Goal: Task Accomplishment & Management: Use online tool/utility

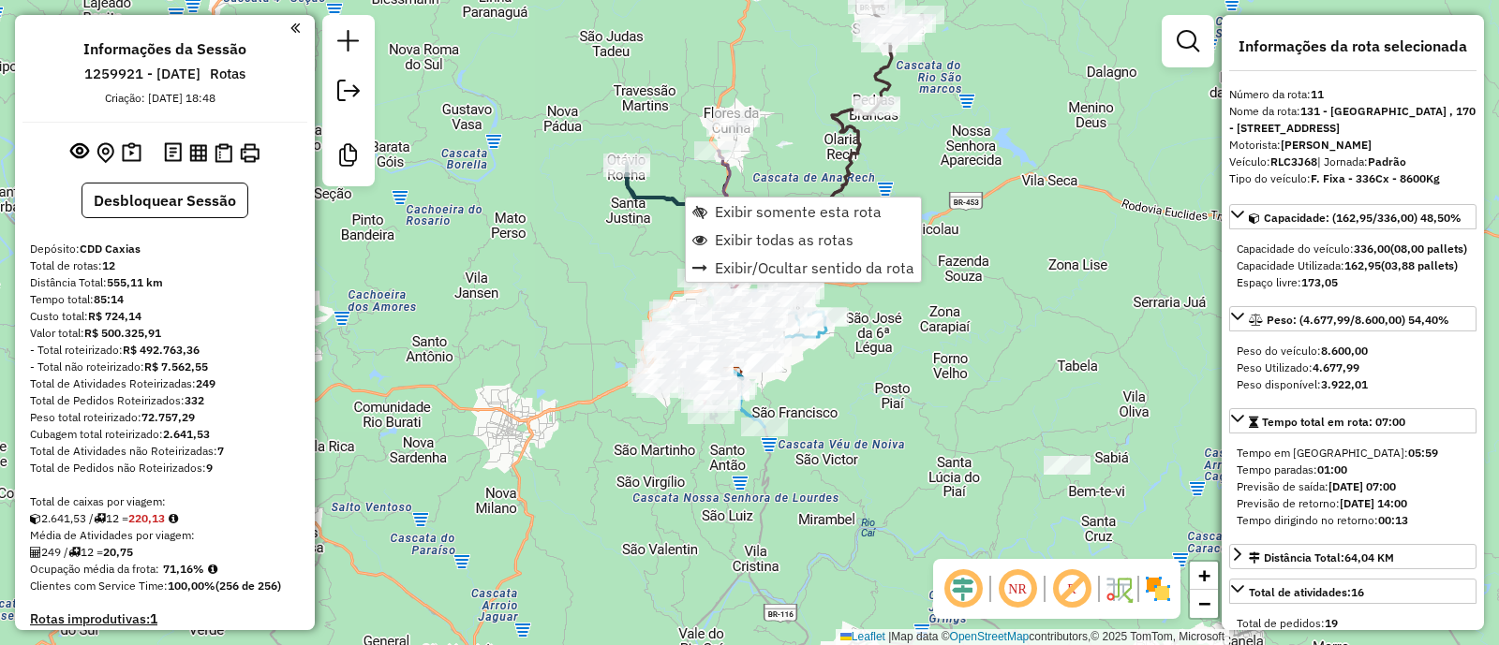
select select "**********"
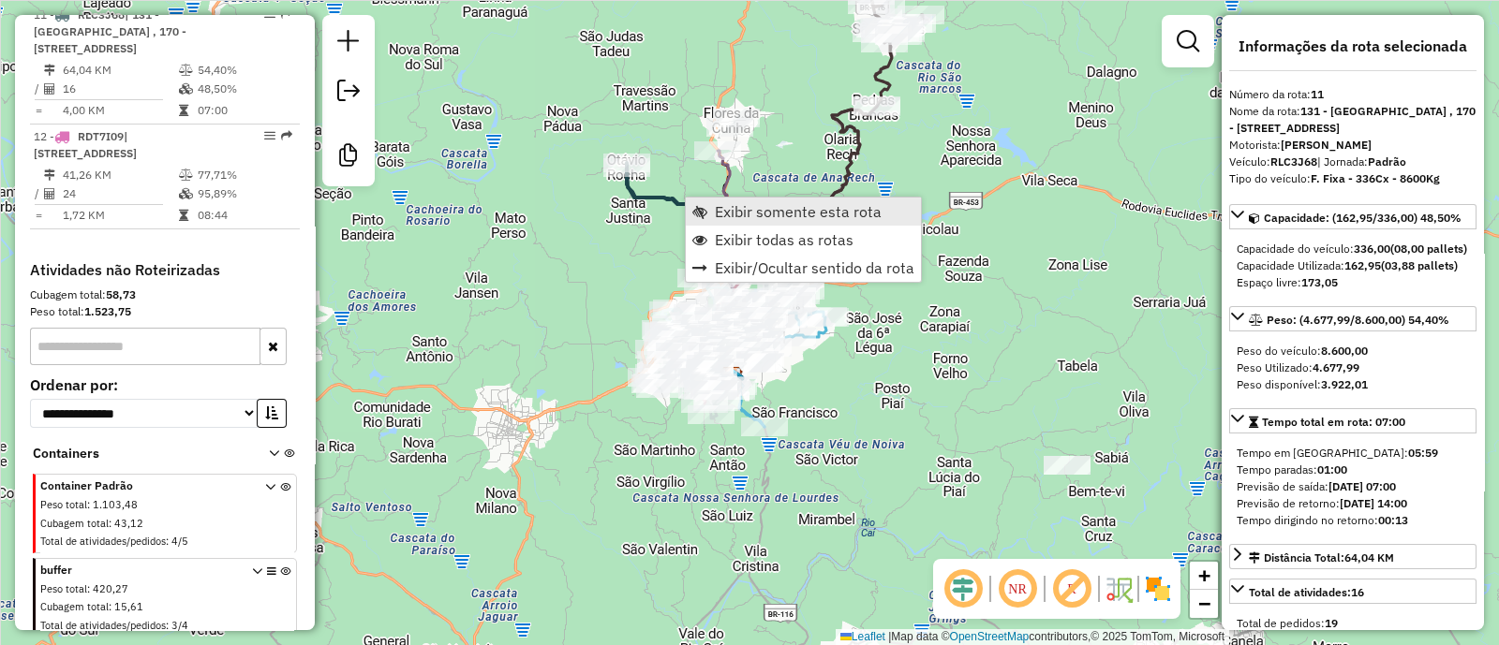
click at [769, 207] on span "Exibir somente esta rota" at bounding box center [798, 211] width 167 height 15
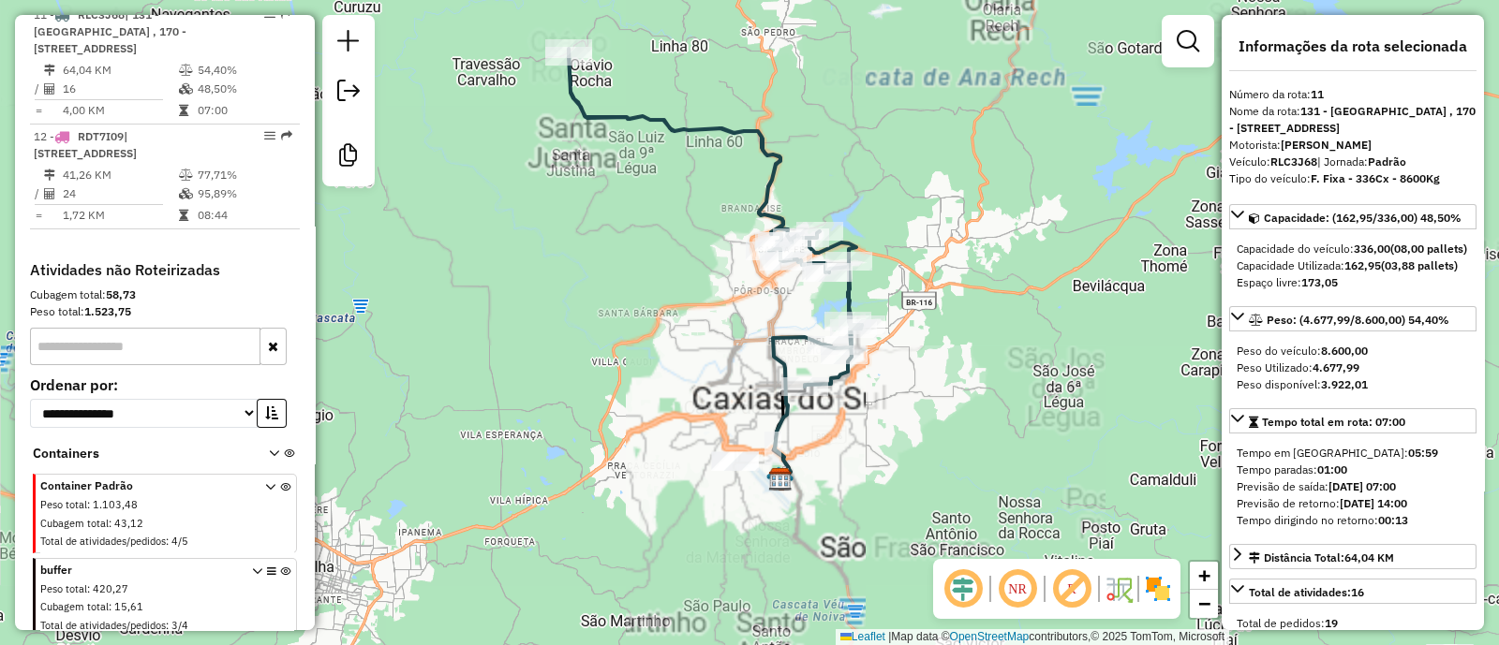
click at [980, 437] on div "Janela de atendimento Grade de atendimento Capacidade Transportadoras Veículos …" at bounding box center [749, 322] width 1499 height 645
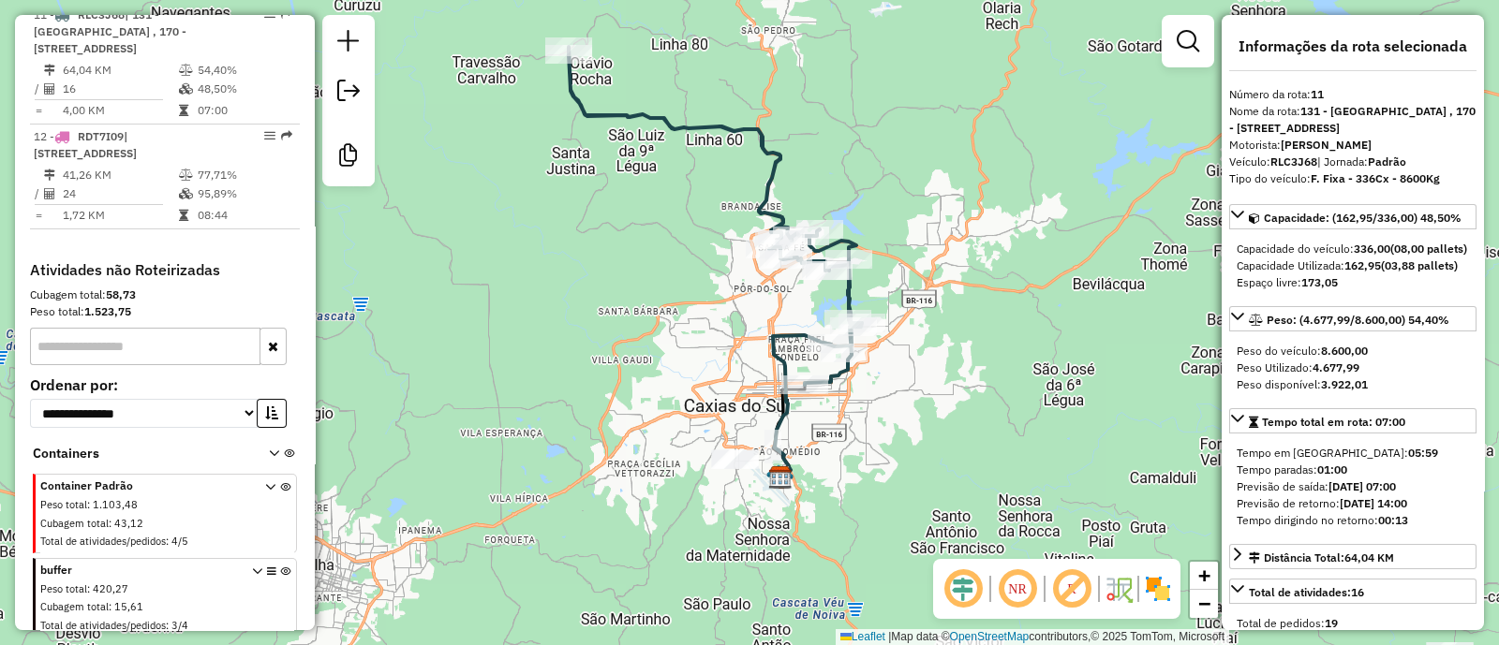
scroll to position [1985, 0]
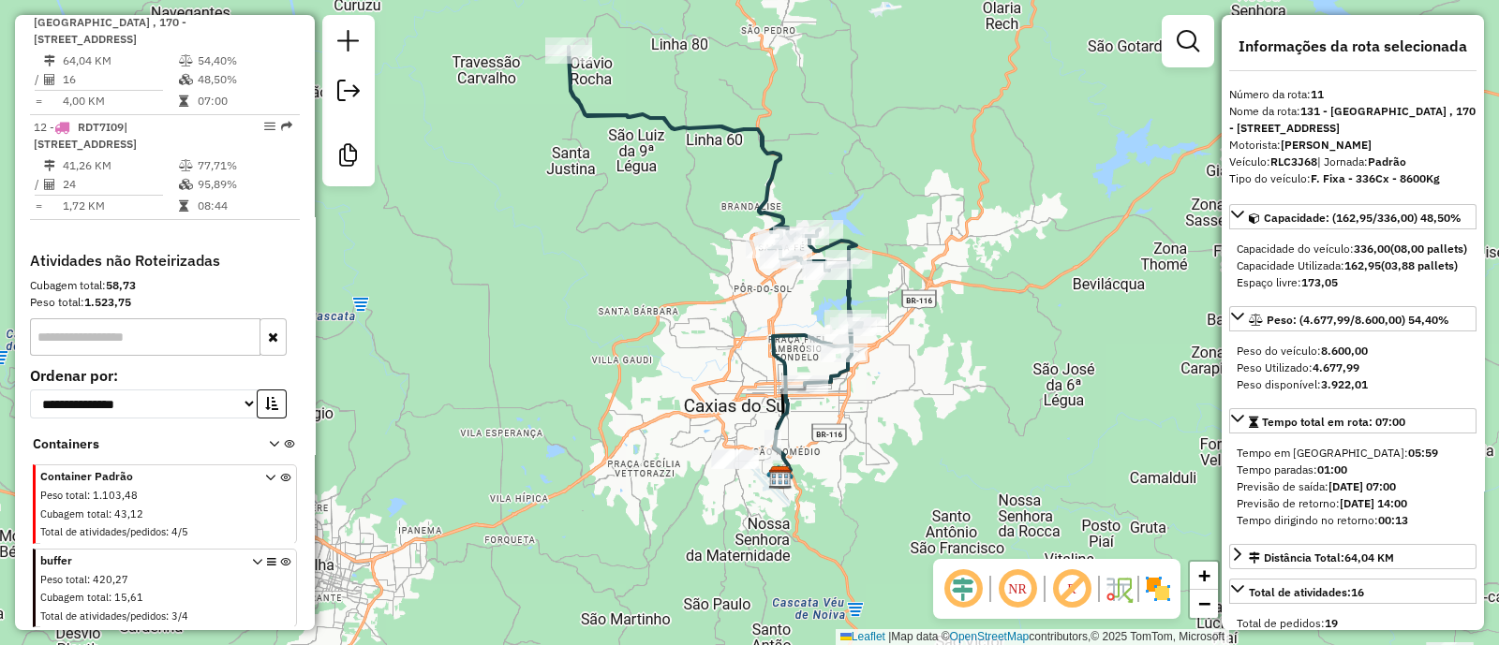
click at [280, 559] on icon at bounding box center [285, 592] width 10 height 70
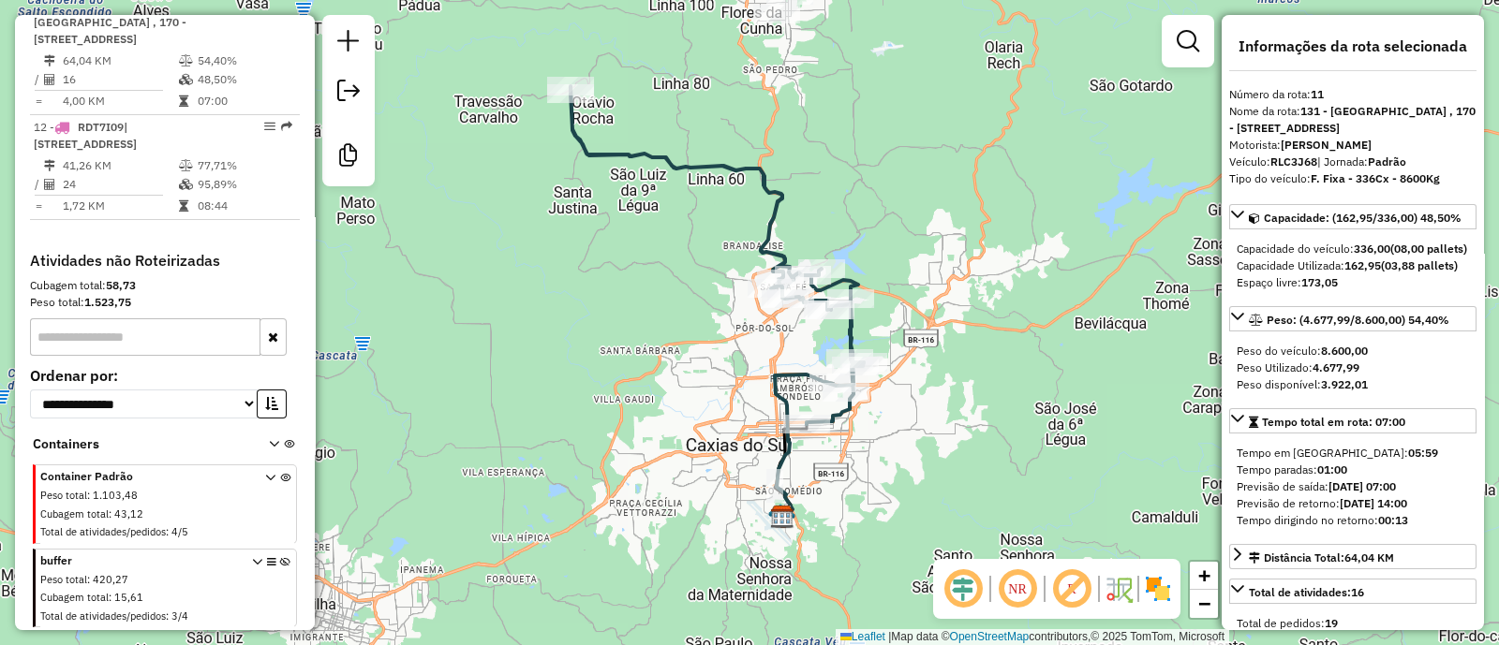
click at [890, 486] on div "Janela de atendimento Grade de atendimento Capacidade Transportadoras Veículos …" at bounding box center [749, 322] width 1499 height 645
click at [1021, 592] on em at bounding box center [1017, 589] width 45 height 45
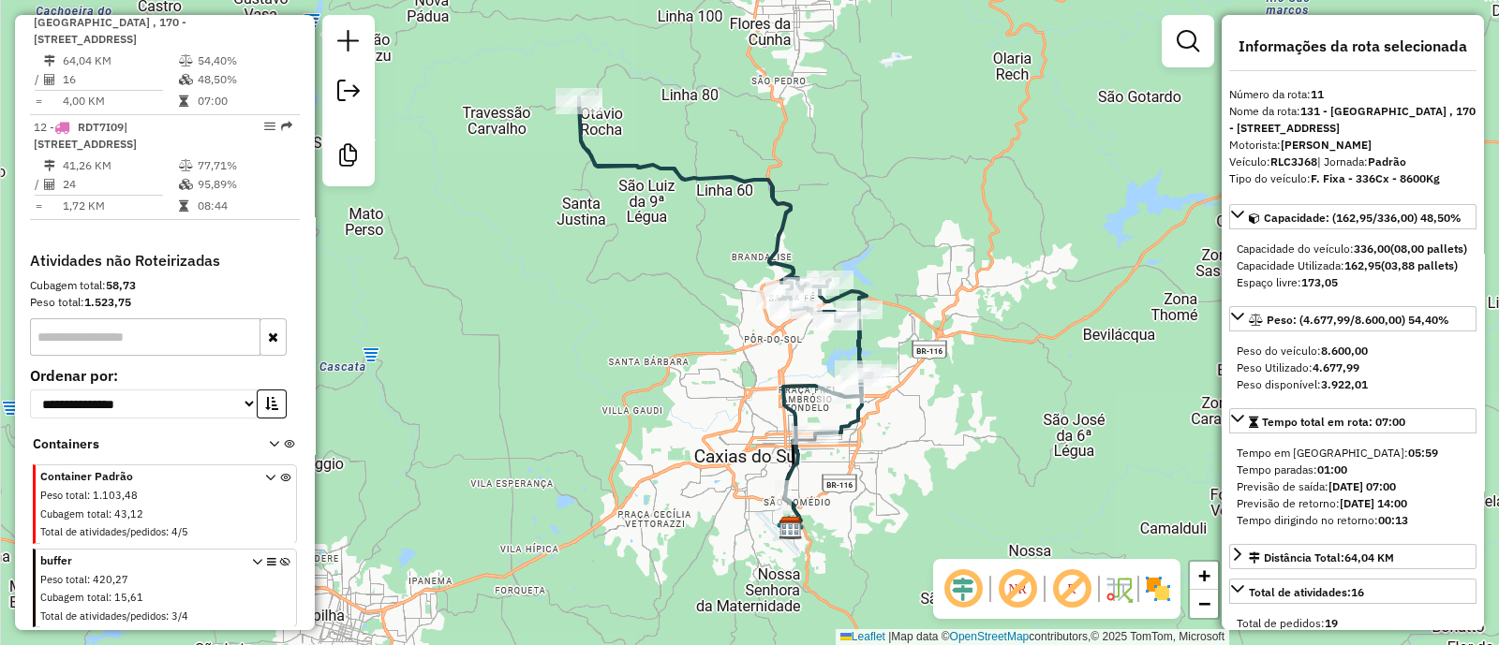
drag, startPoint x: 1018, startPoint y: 453, endPoint x: 1027, endPoint y: 465, distance: 14.1
click at [1027, 465] on div "Janela de atendimento Grade de atendimento Capacidade Transportadoras Veículos …" at bounding box center [749, 322] width 1499 height 645
click at [1160, 597] on img at bounding box center [1158, 589] width 30 height 30
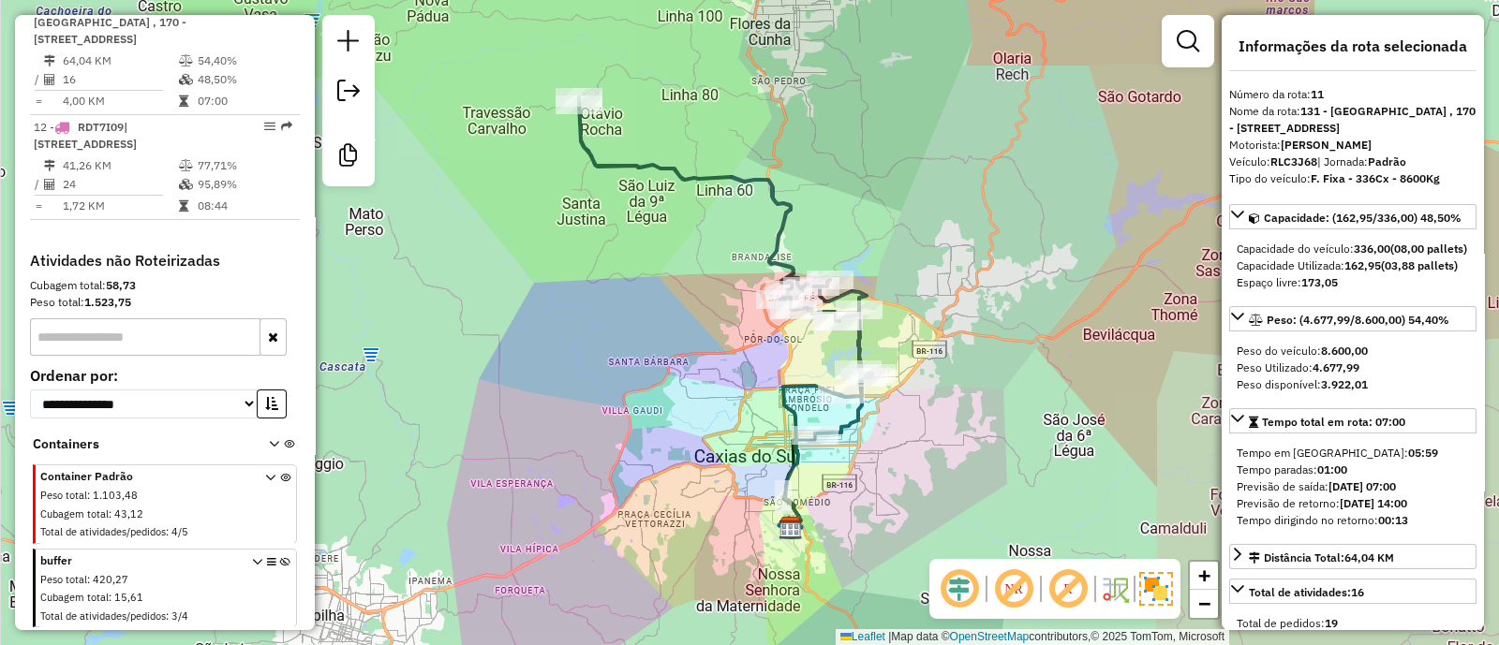
click at [1069, 596] on em at bounding box center [1067, 589] width 45 height 45
